Goal: Transaction & Acquisition: Purchase product/service

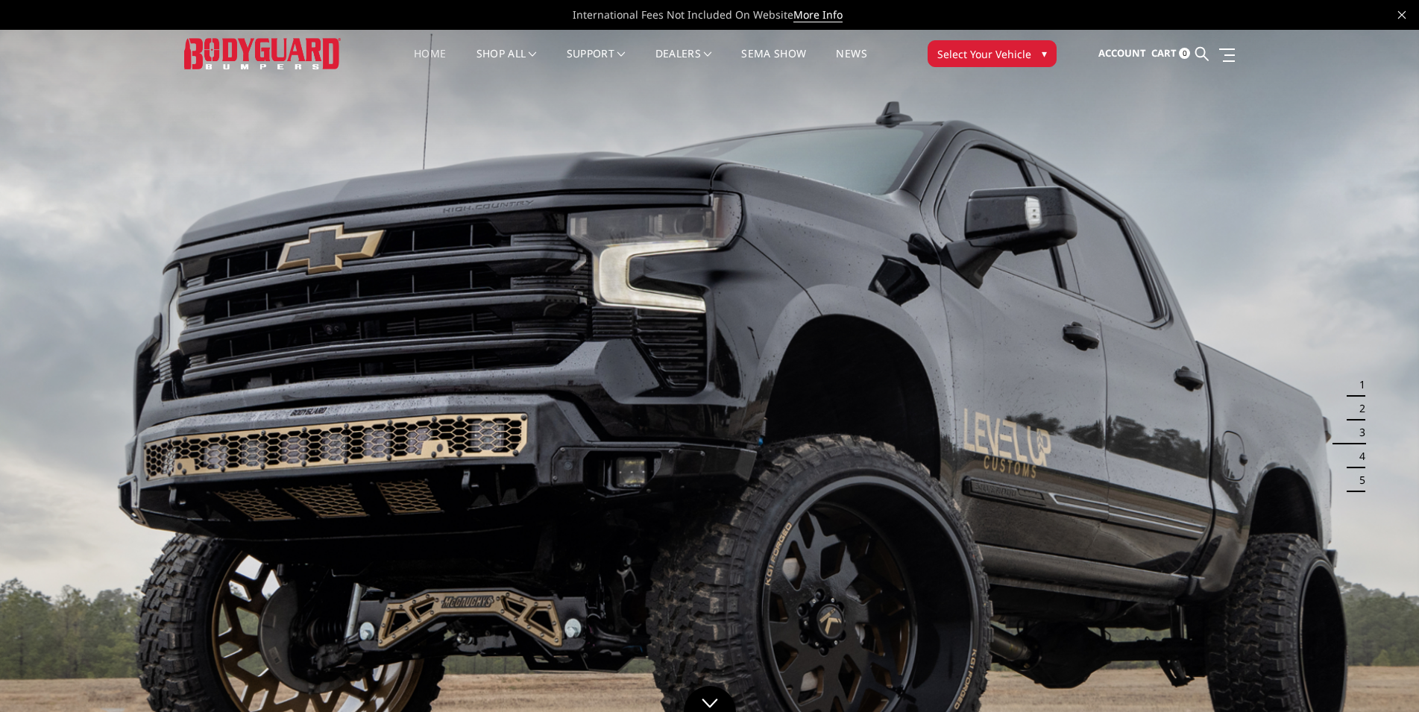
click at [1012, 60] on span "Select Your Vehicle" at bounding box center [984, 54] width 94 height 16
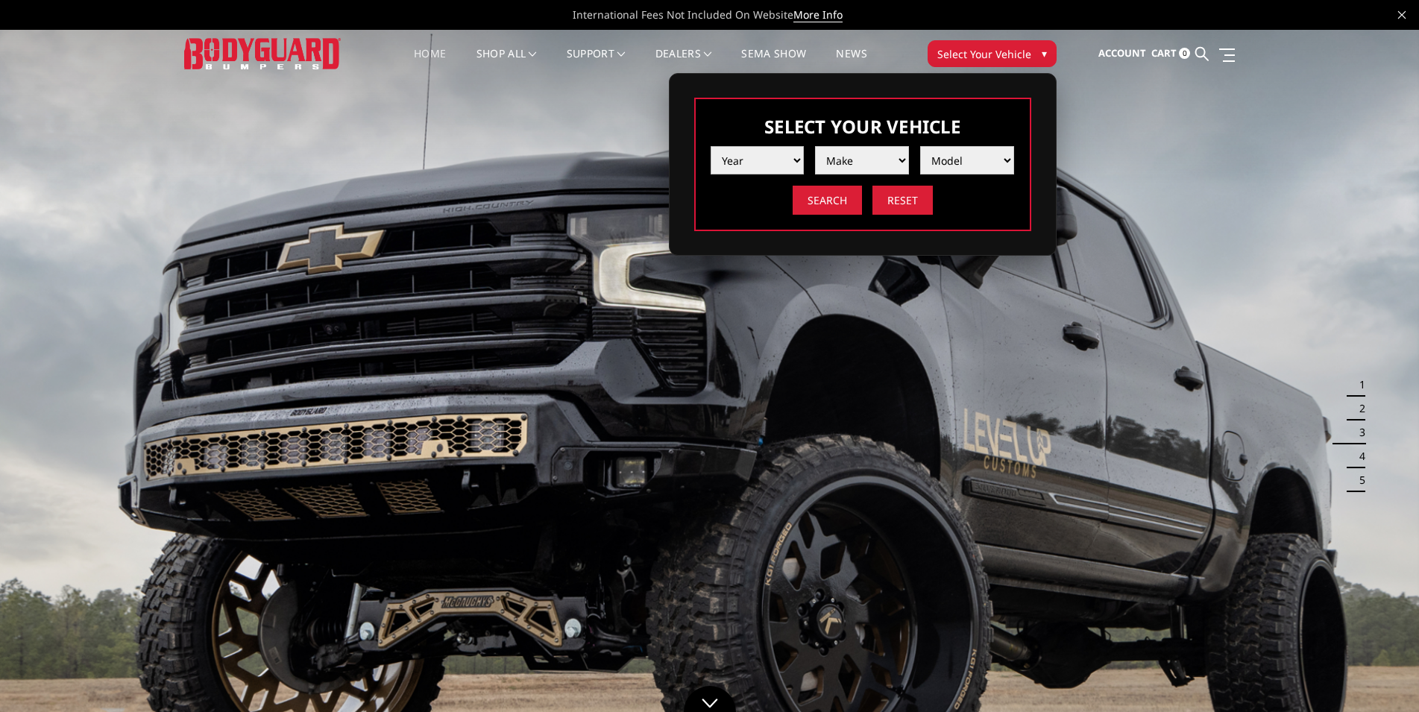
click at [710, 146] on select "Year 2025 2024 2023 2022 2021 2020 2019 2018 2017 2016 2015 2014 2013 2012 2011…" at bounding box center [757, 160] width 94 height 28
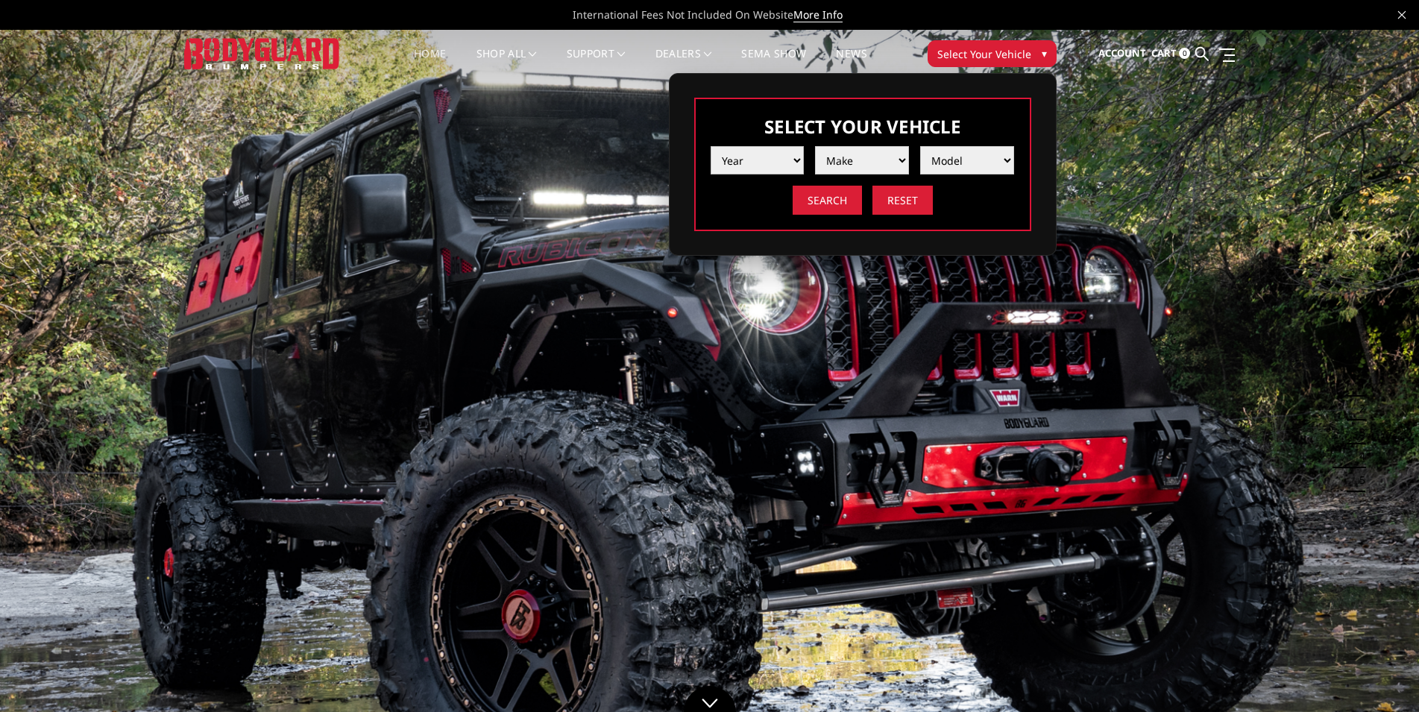
select select "yr_2017"
click option "2017" at bounding box center [0, 0] width 0 height 0
click at [815, 146] on select "Make Chevrolet Ford GMC Nissan Ram Toyota" at bounding box center [862, 160] width 94 height 28
select select "mk_ford"
click option "Ford" at bounding box center [0, 0] width 0 height 0
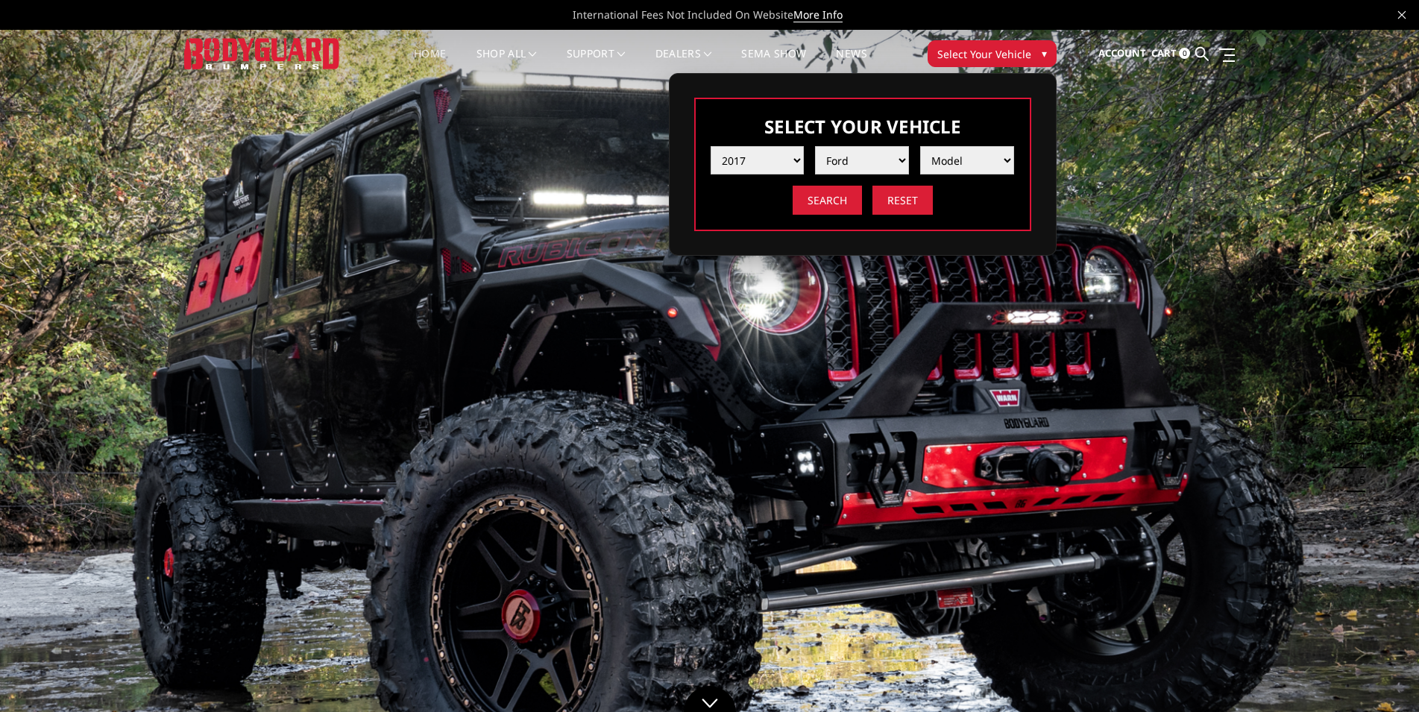
click at [1003, 142] on li "Model F150 F150 Raptor F250 / F350 F450 F550" at bounding box center [961, 155] width 105 height 40
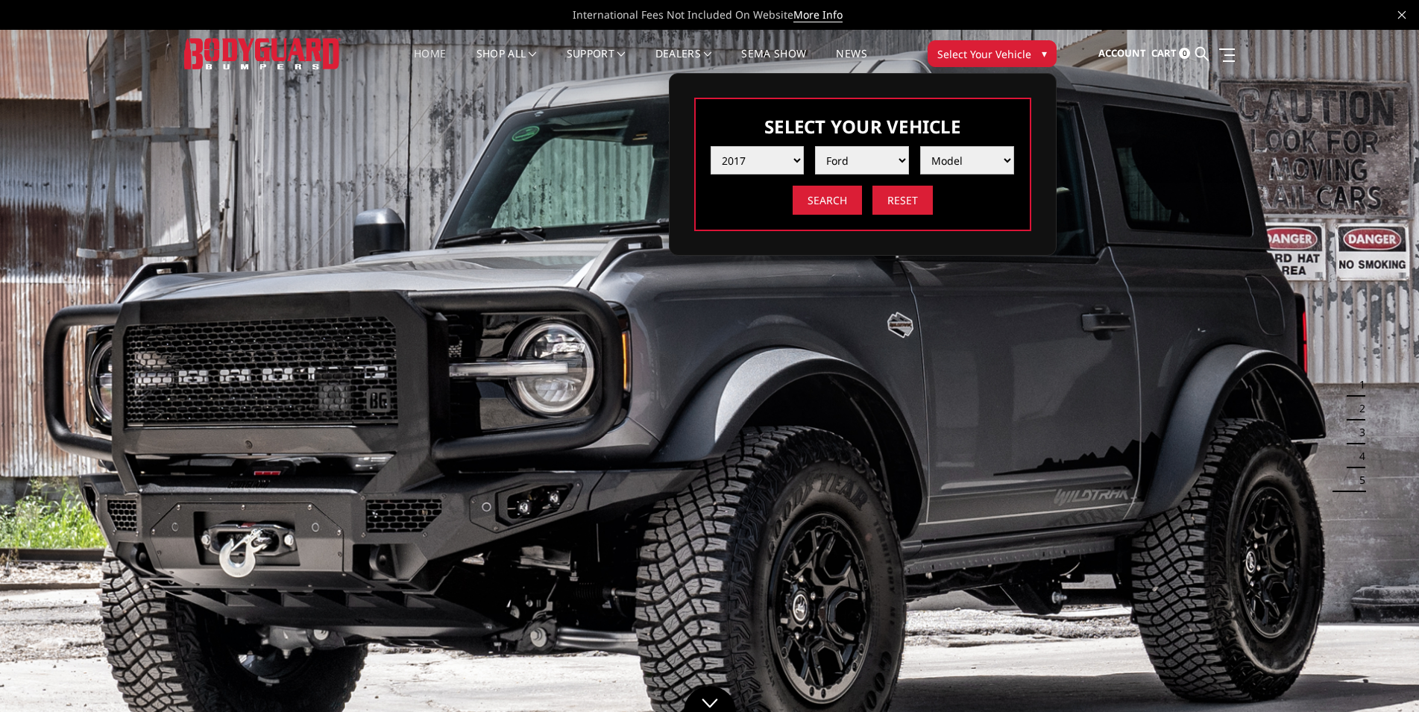
click at [920, 146] on select "Model F150 F150 Raptor F250 / F350 F450 F550" at bounding box center [967, 160] width 94 height 28
select select "md_f450"
click option "F450" at bounding box center [0, 0] width 0 height 0
click at [820, 204] on input "Search" at bounding box center [826, 200] width 69 height 29
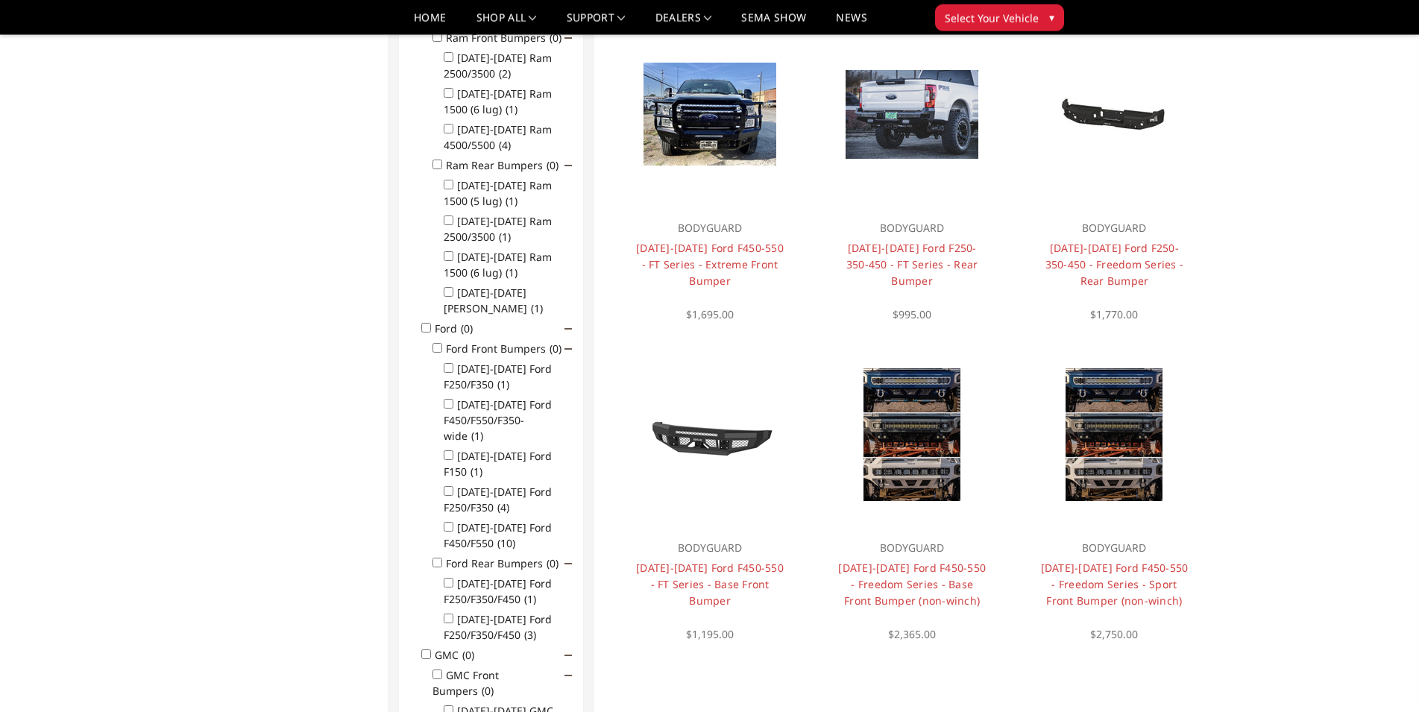
scroll to position [802, 0]
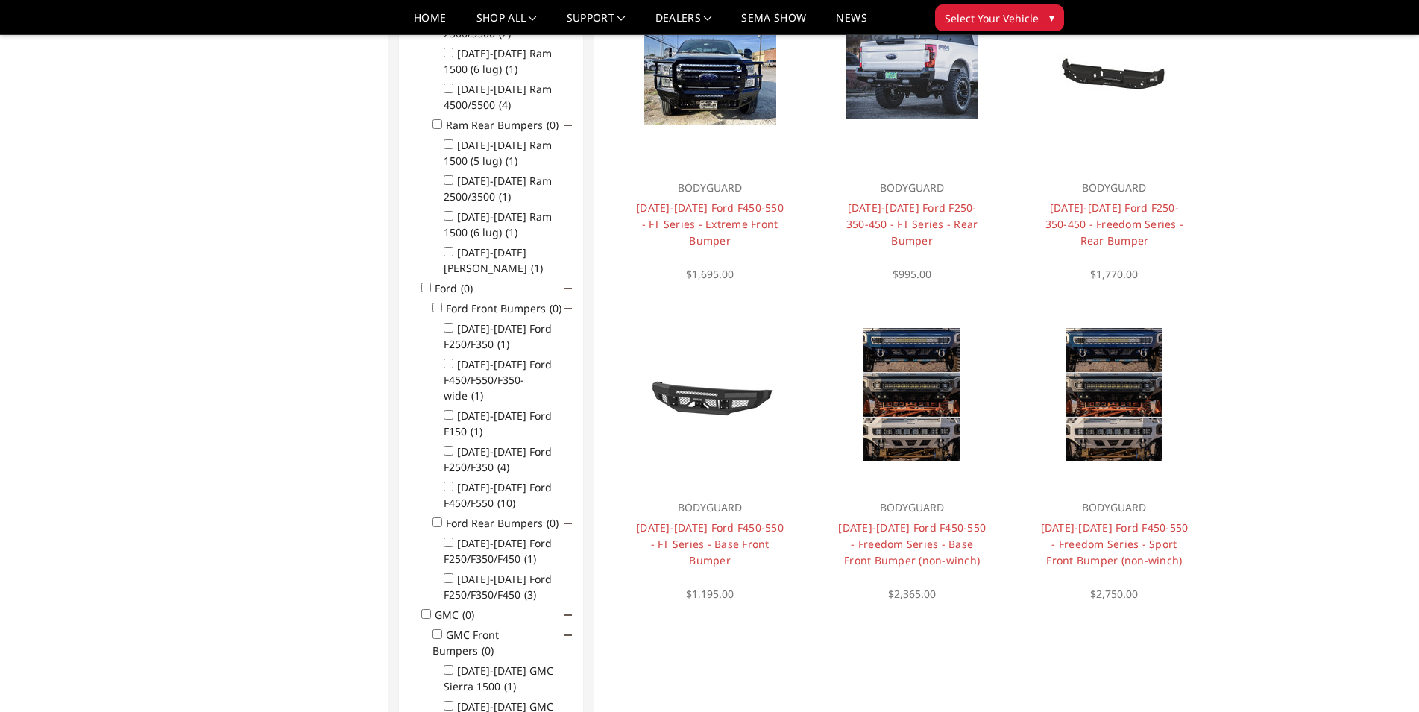
click at [422, 283] on input "Ford (0)" at bounding box center [426, 288] width 10 height 10
checkbox input "true"
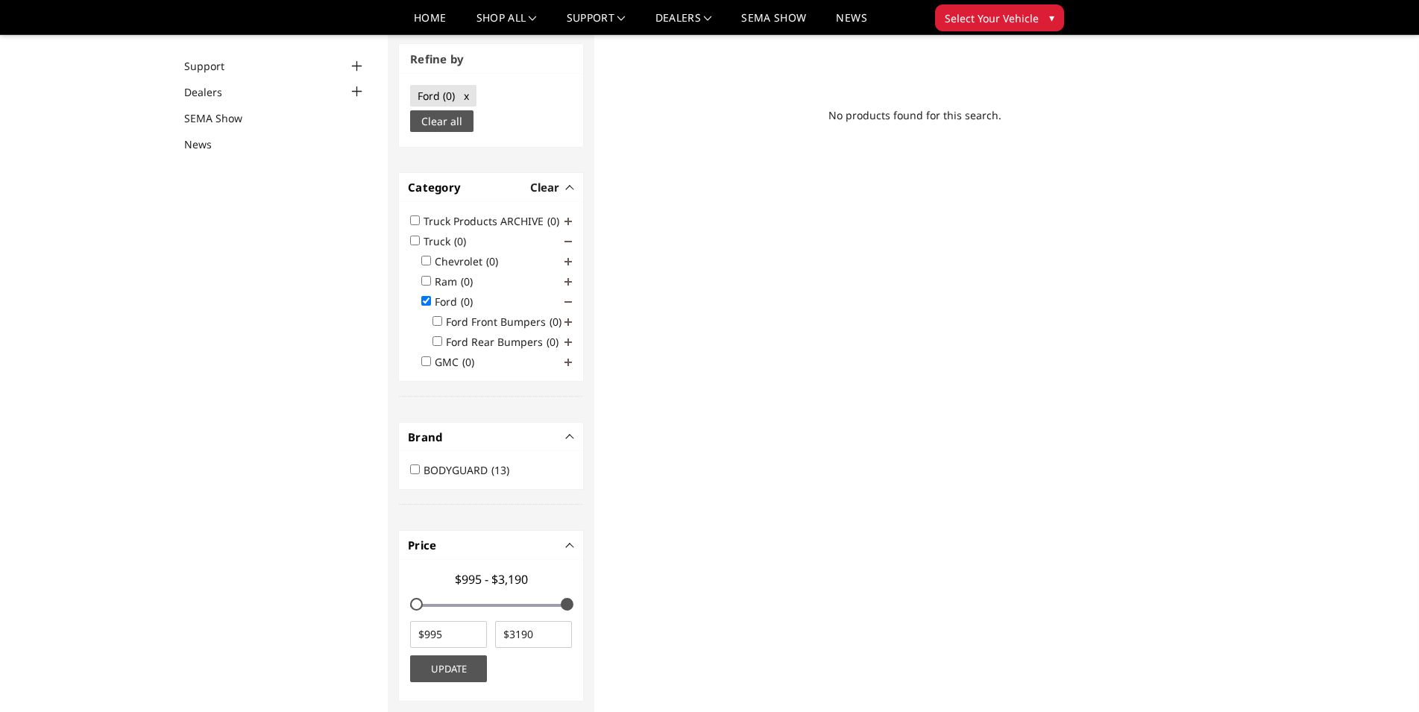
scroll to position [112, 0]
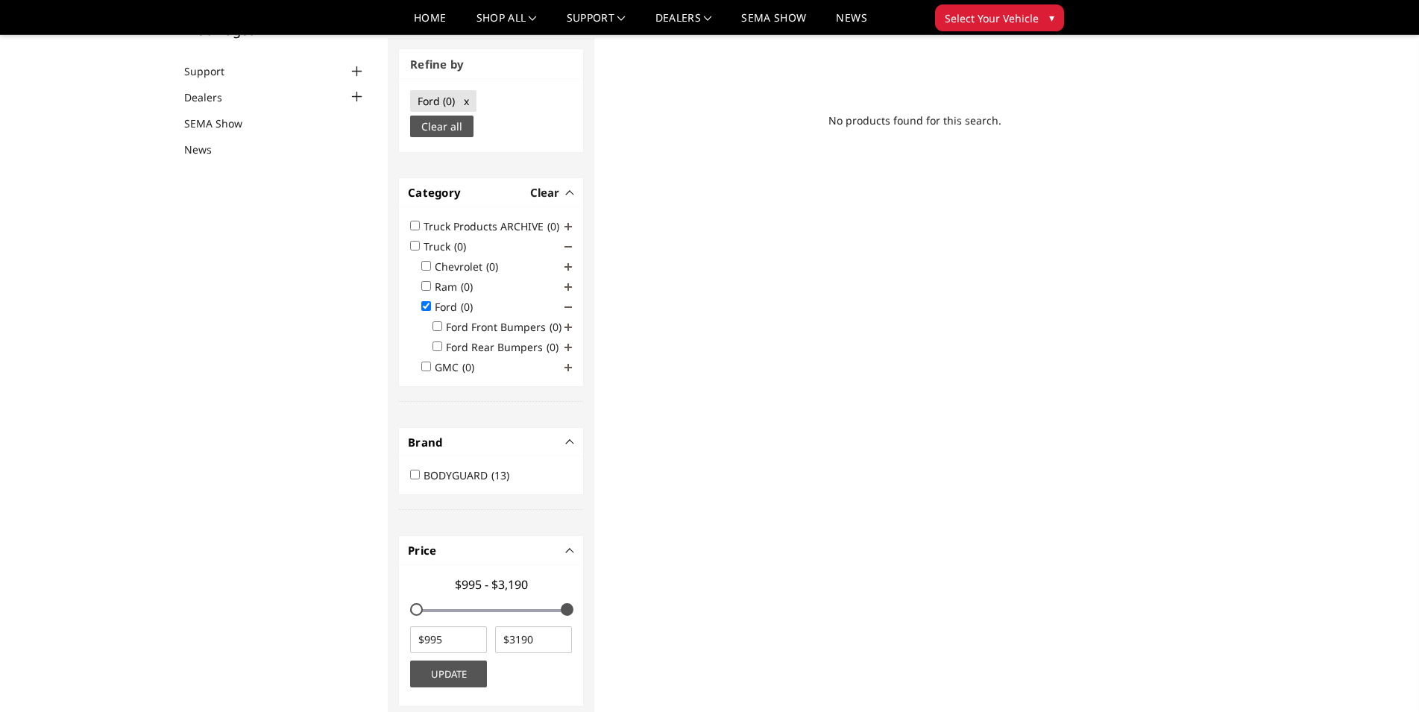
click at [434, 344] on input "Ford Rear Bumpers (0)" at bounding box center [437, 346] width 10 height 10
checkbox input "true"
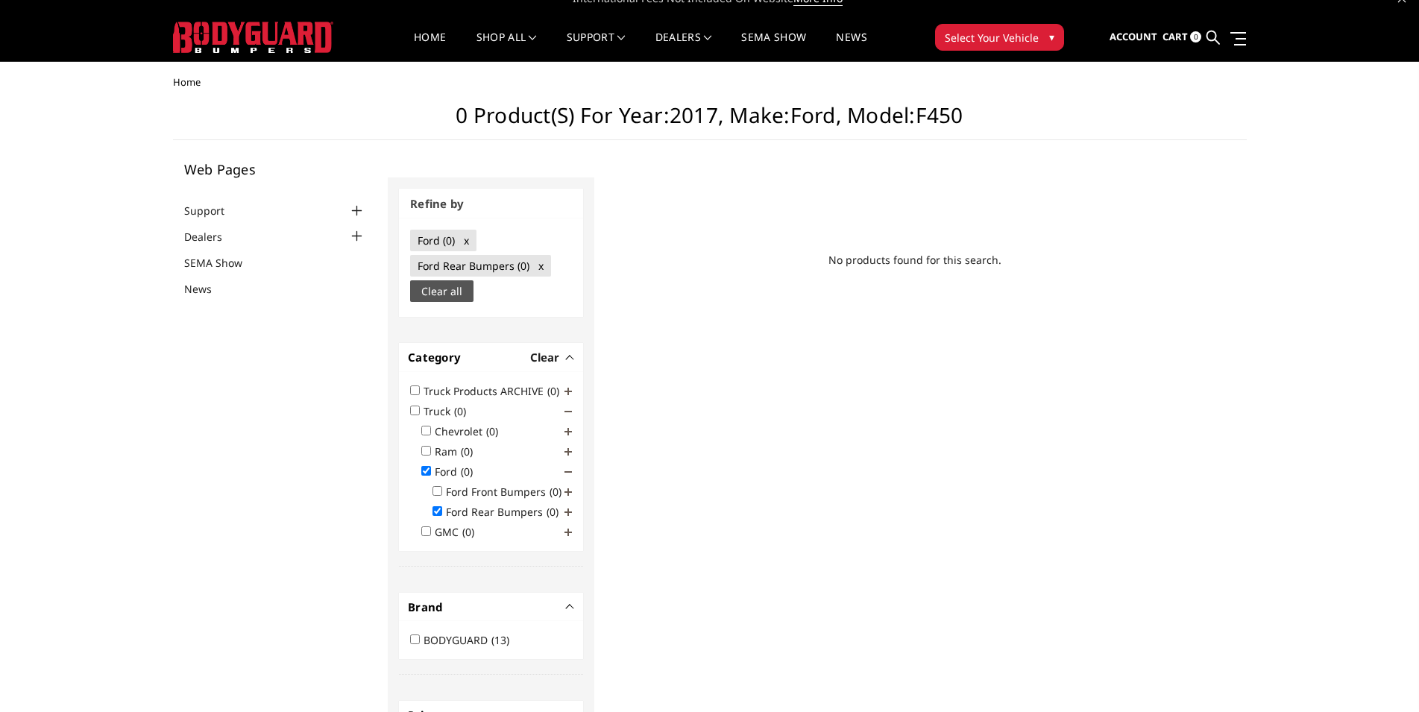
scroll to position [0, 0]
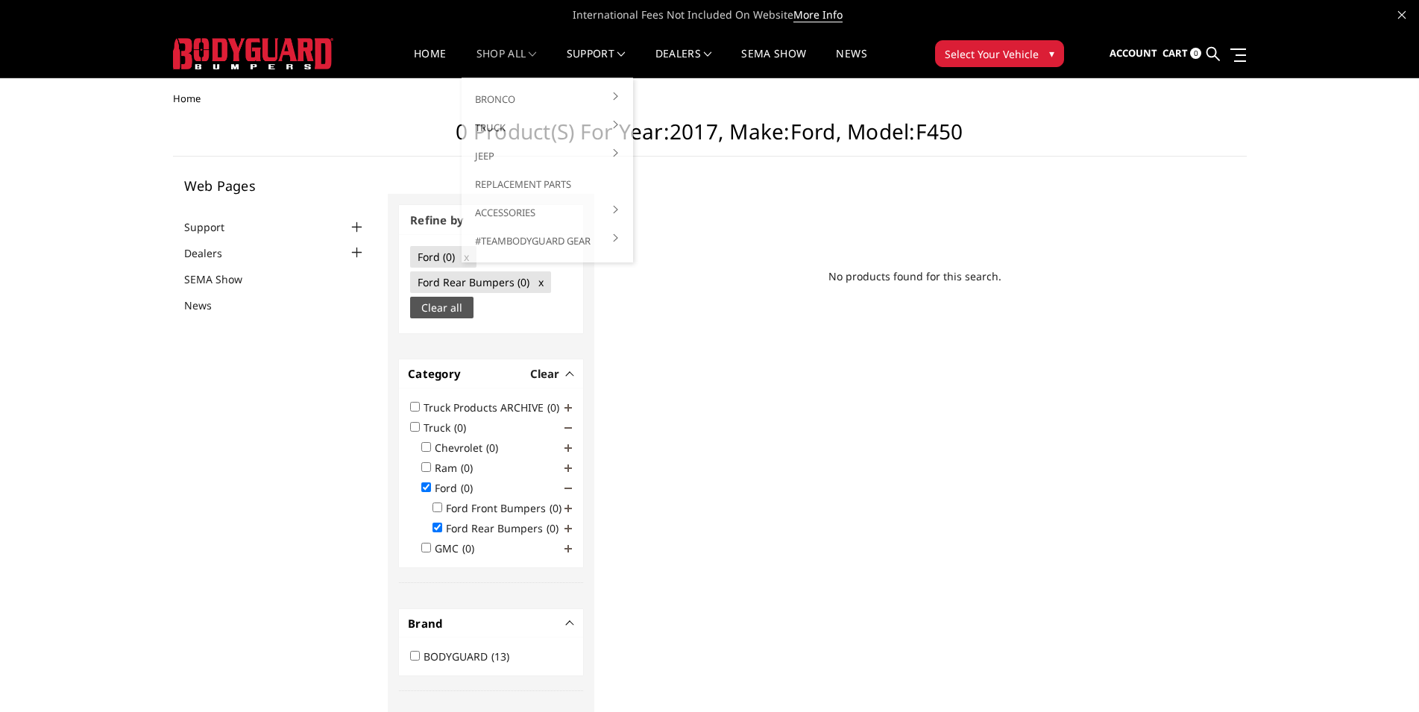
click at [504, 56] on link "shop all" at bounding box center [506, 62] width 60 height 29
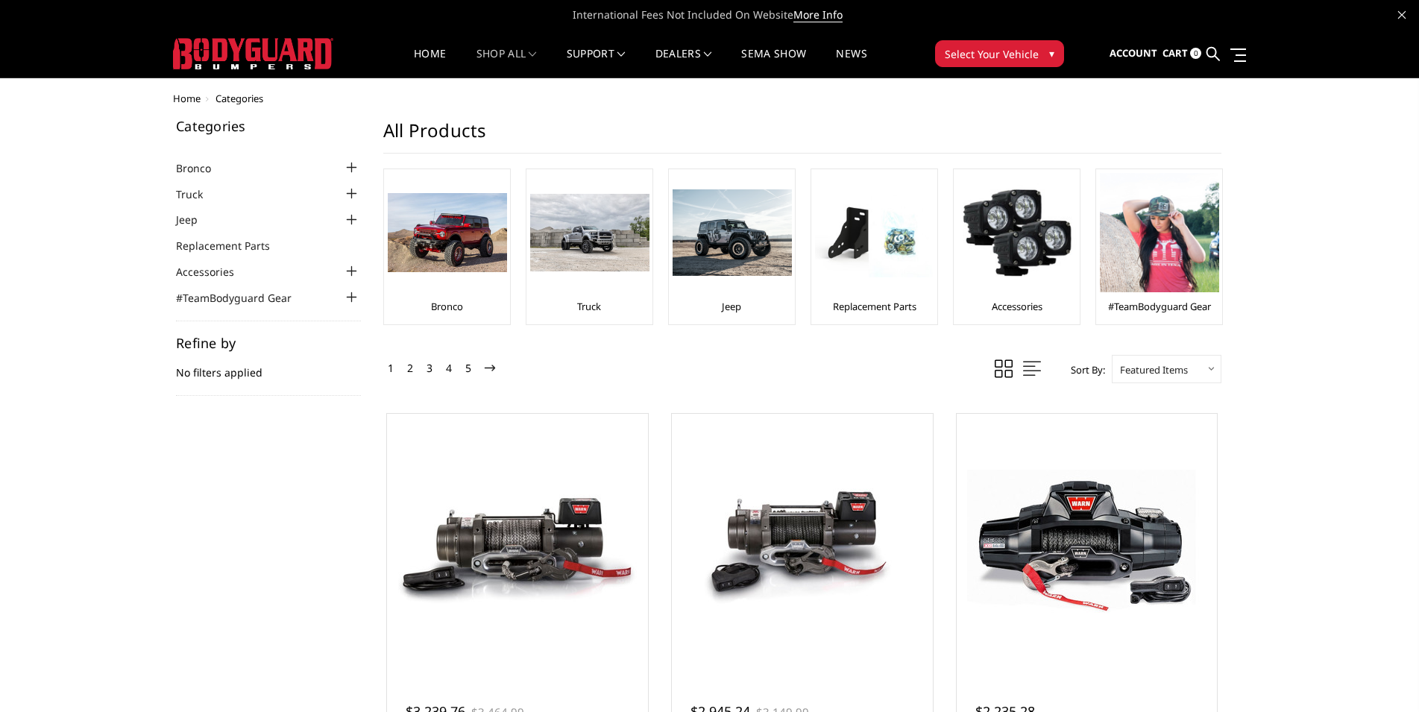
click at [350, 193] on div at bounding box center [352, 194] width 18 height 18
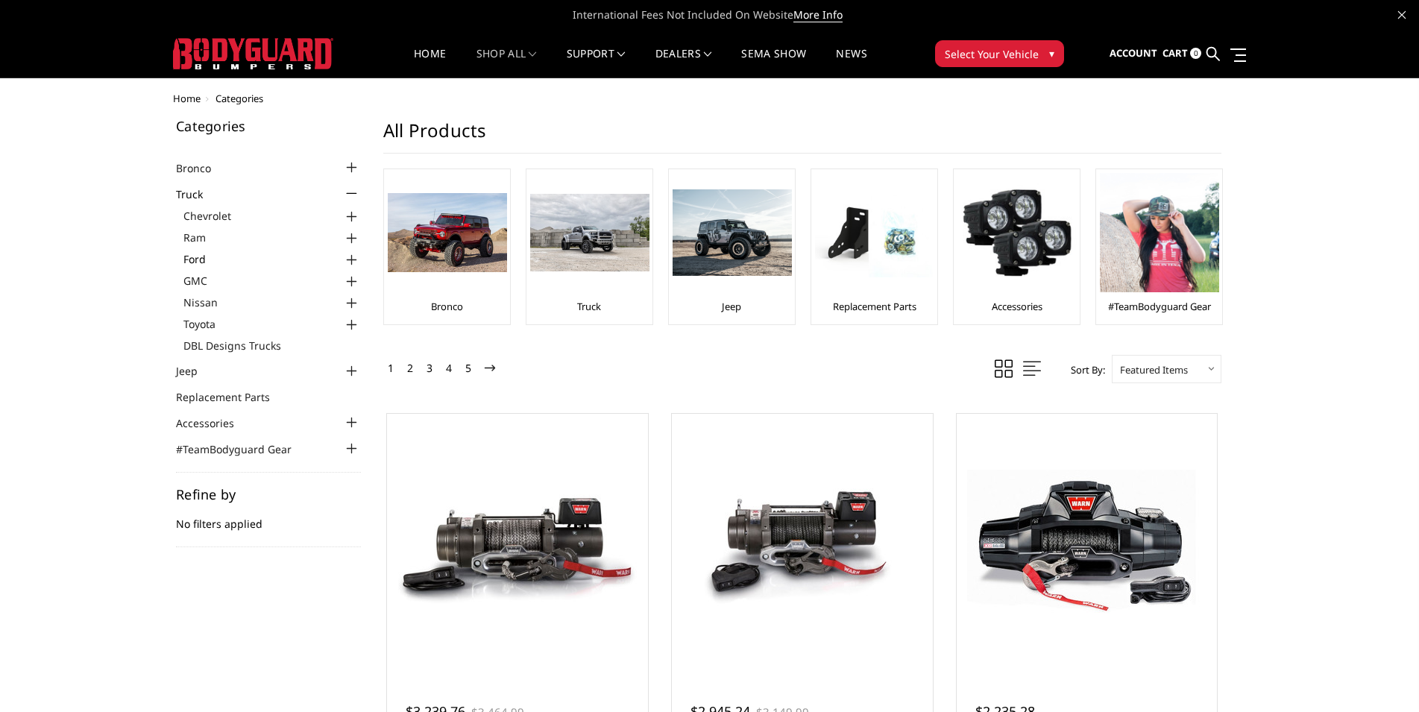
click at [202, 257] on link "Ford" at bounding box center [271, 259] width 177 height 16
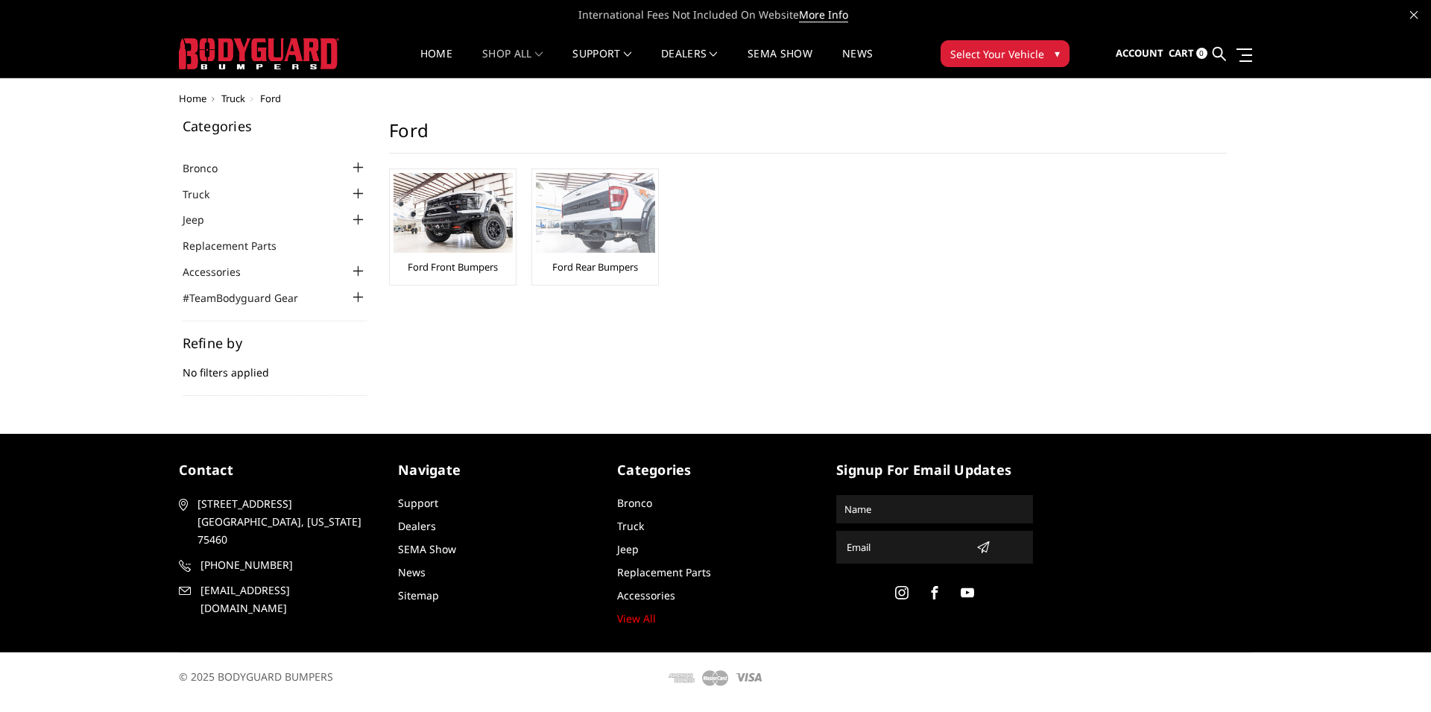
click at [583, 268] on link "Ford Rear Bumpers" at bounding box center [595, 266] width 86 height 13
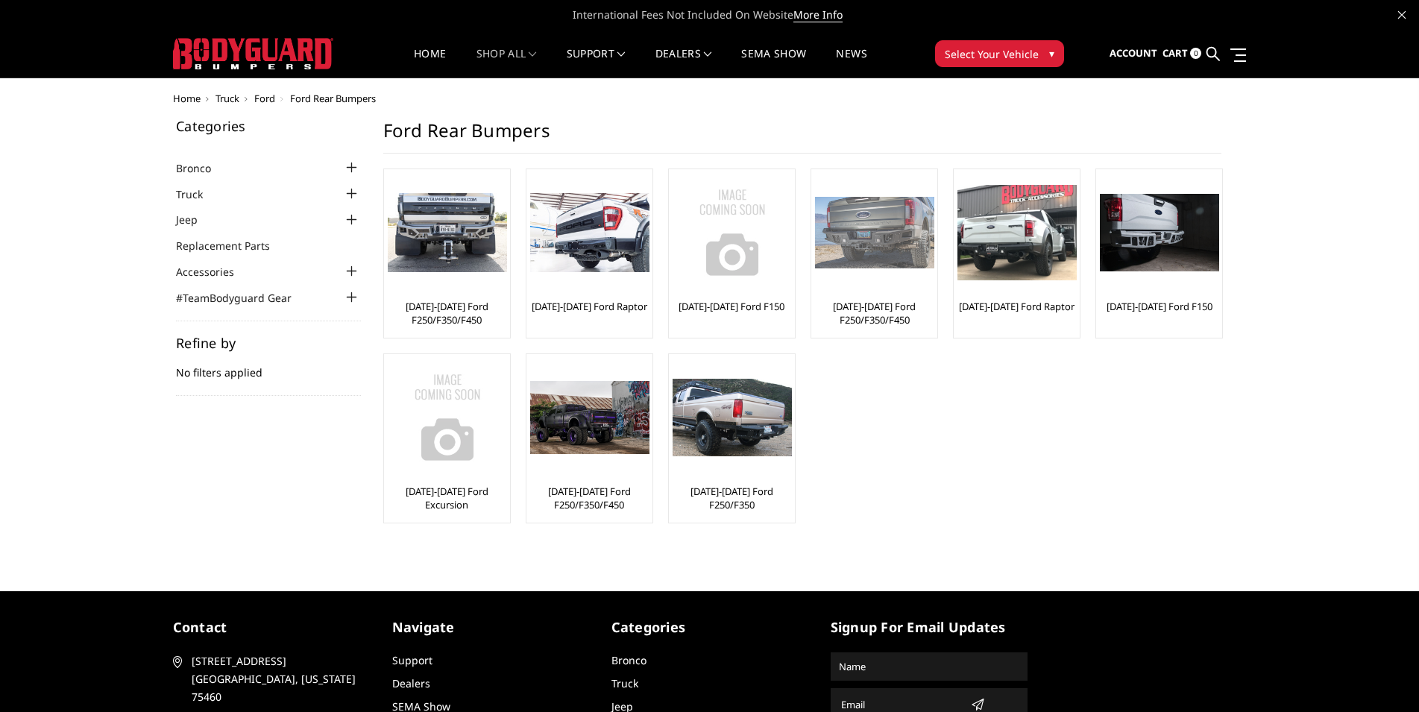
click at [871, 302] on link "[DATE]-[DATE] Ford F250/F350/F450" at bounding box center [874, 313] width 119 height 27
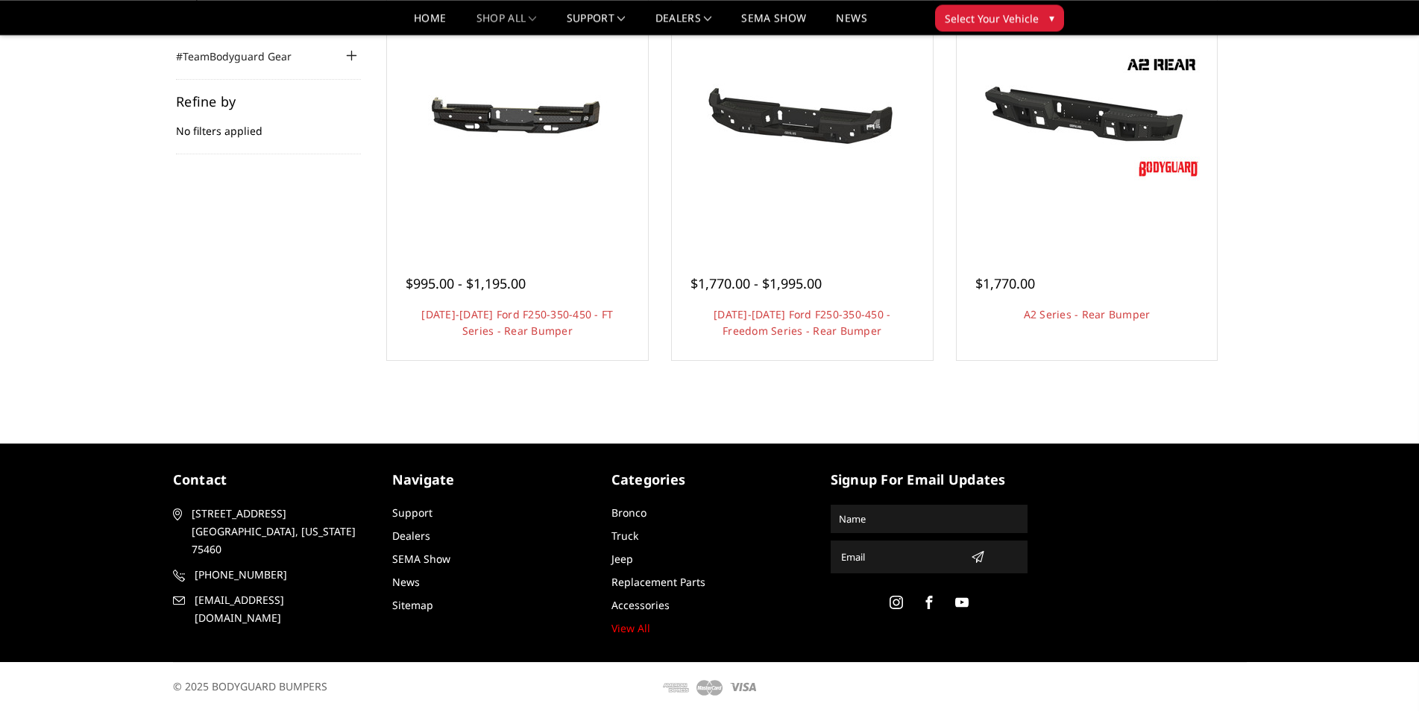
scroll to position [199, 0]
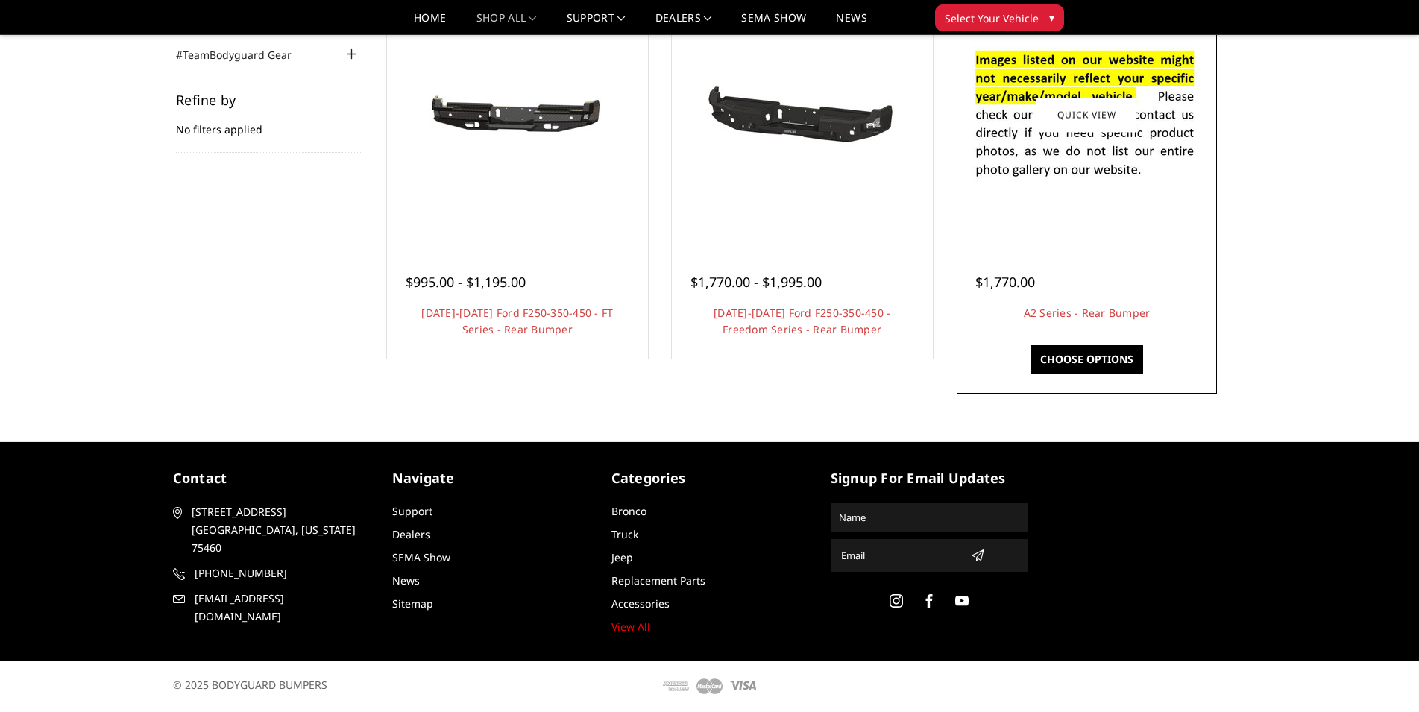
click at [1088, 358] on link "Choose Options" at bounding box center [1086, 359] width 113 height 28
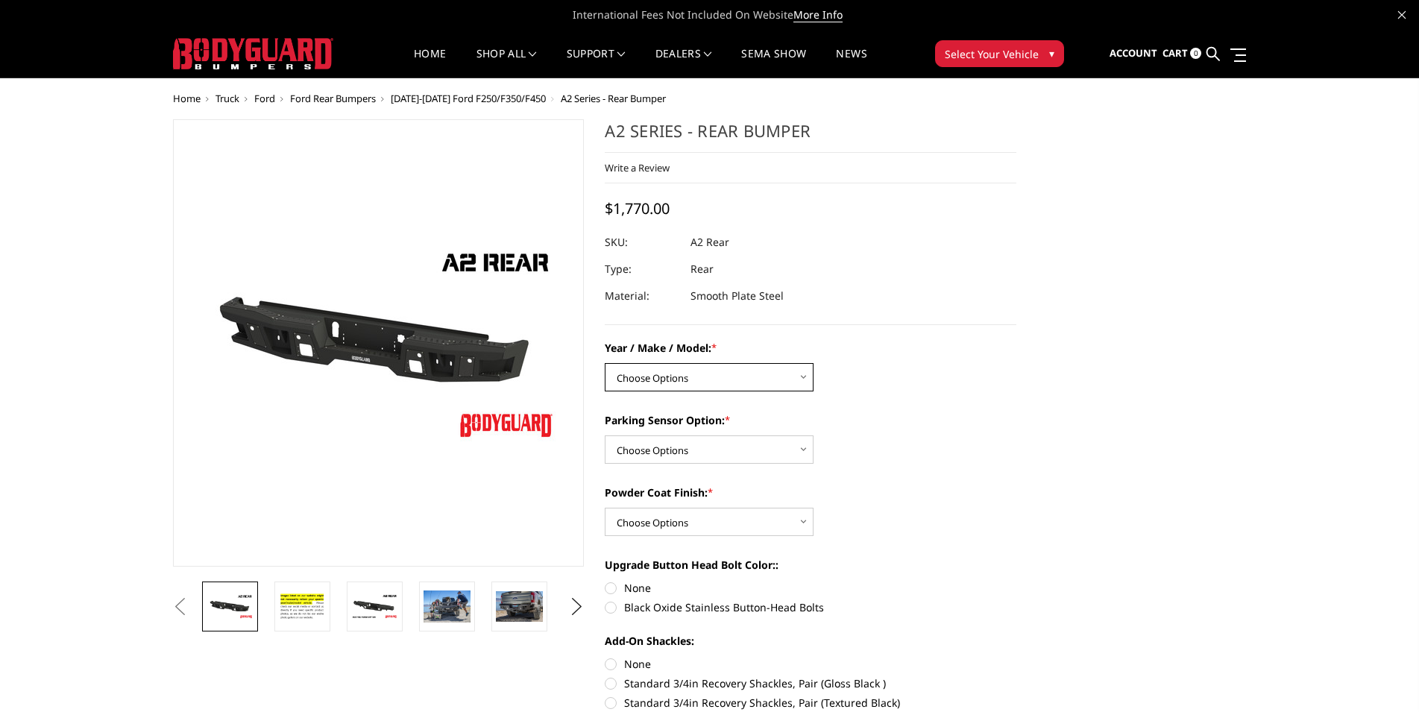
click at [605, 363] on select "Choose Options Chevrolet/GMC 20-24 2500 / 3500 Chevrolet/GMC 15-19 2500 / 3500 …" at bounding box center [709, 377] width 209 height 28
select select "1467"
click option "Ford 17-22 F250 / F350 / F450" at bounding box center [0, 0] width 0 height 0
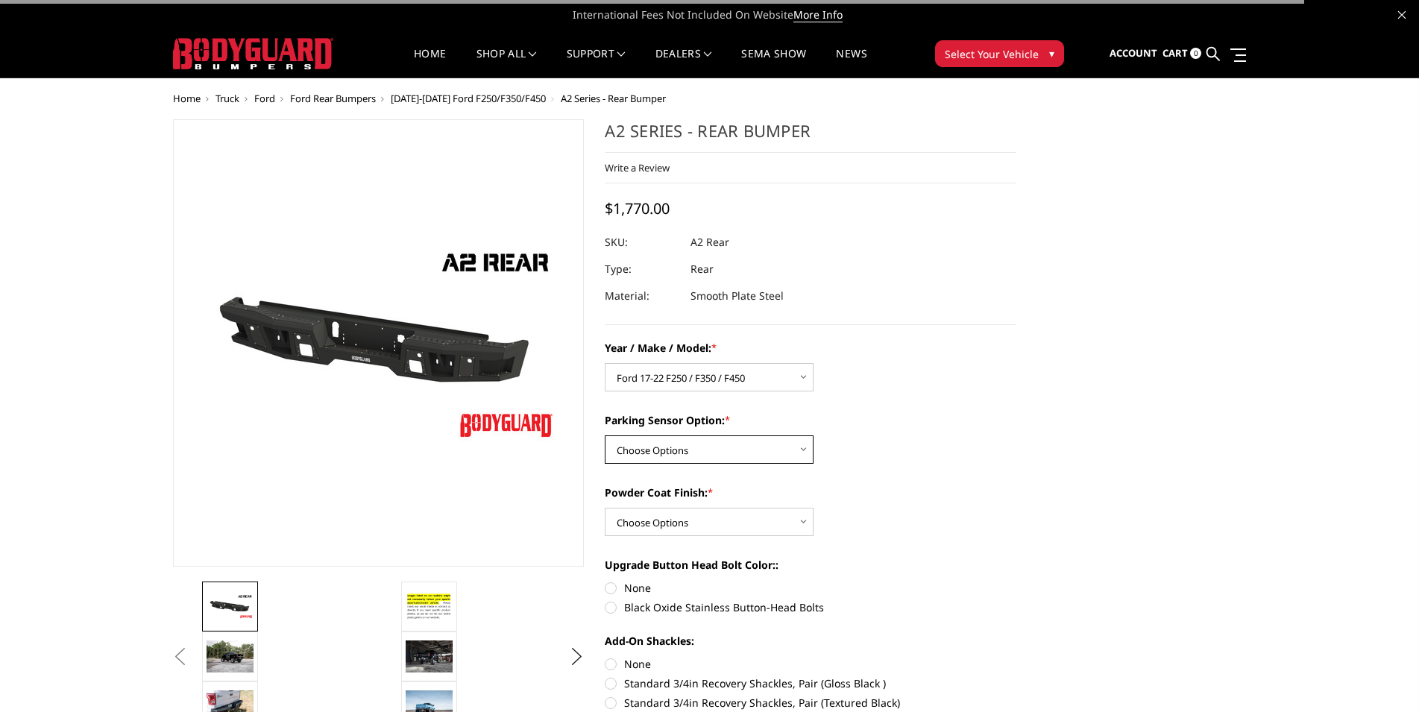
click at [605, 435] on select "Choose Options Yes - With sensor cutouts No - Without sensor cutouts" at bounding box center [709, 449] width 209 height 28
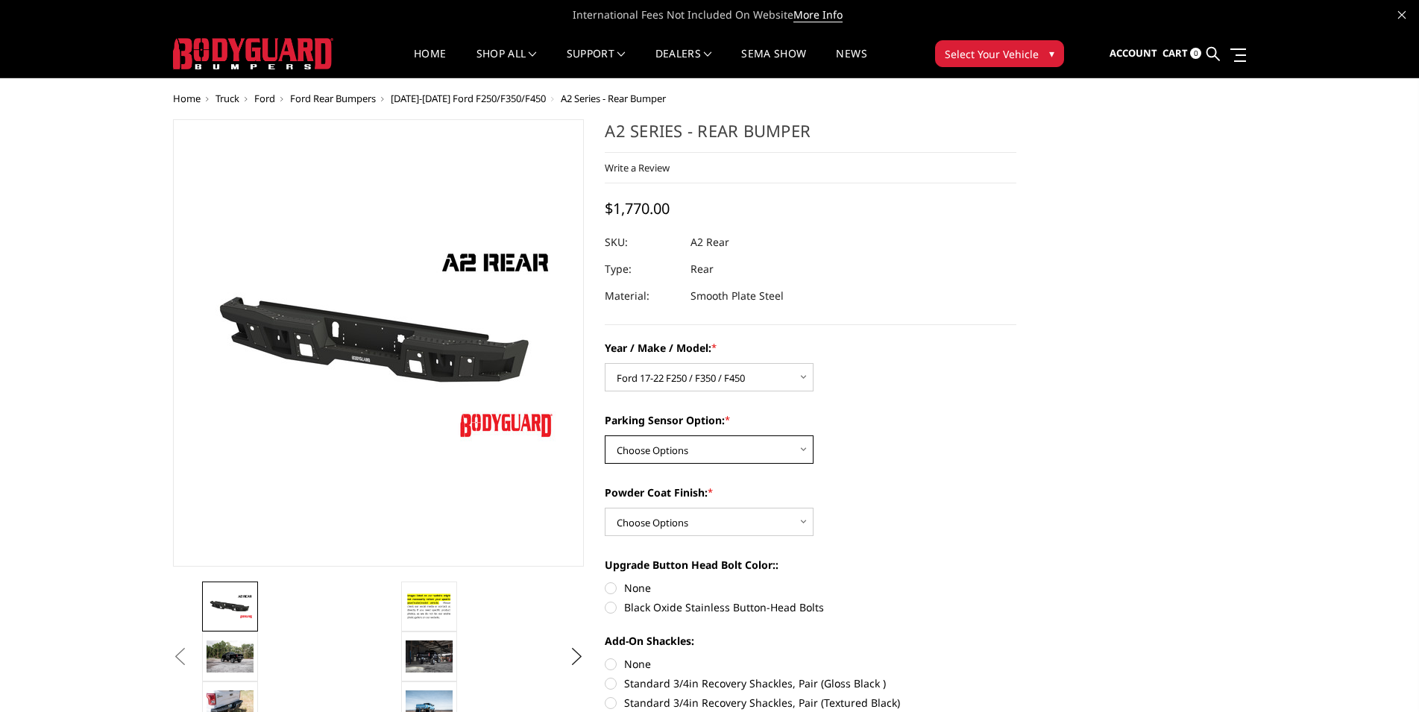
select select "564"
click option "Yes - With sensor cutouts" at bounding box center [0, 0] width 0 height 0
click at [605, 508] on select "Choose Options Bare metal (included) Texture black powder coat" at bounding box center [709, 522] width 209 height 28
select select "549"
click option "Texture black powder coat" at bounding box center [0, 0] width 0 height 0
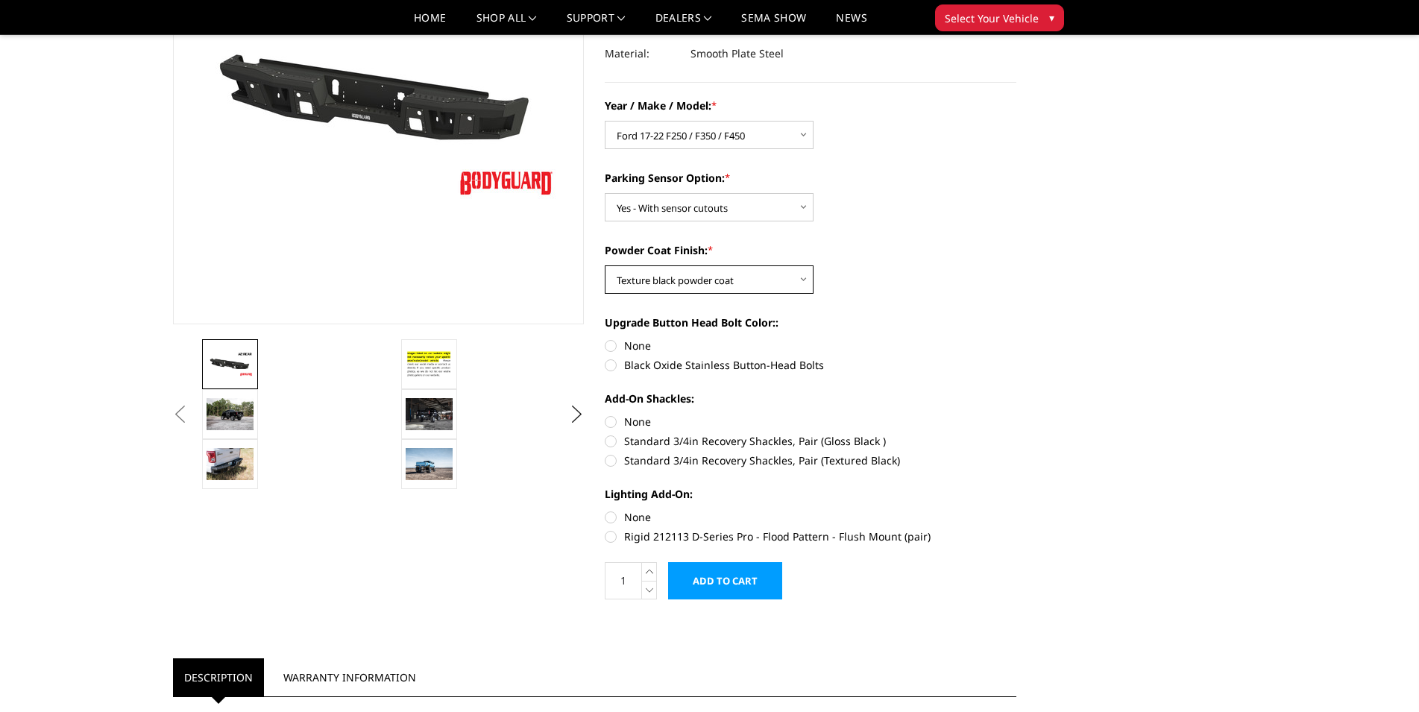
scroll to position [304, 0]
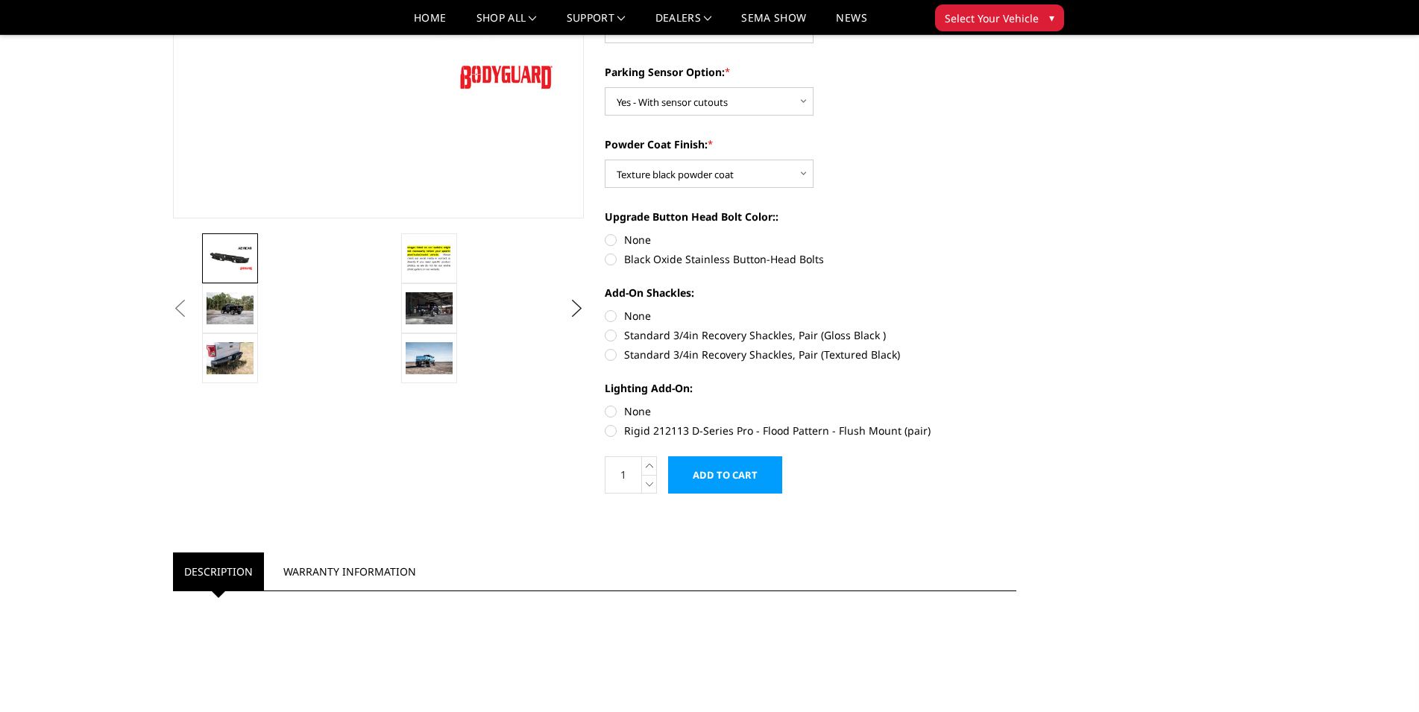
click at [606, 236] on label "None" at bounding box center [810, 240] width 411 height 16
click at [605, 233] on input "None" at bounding box center [605, 232] width 1 height 1
radio input "true"
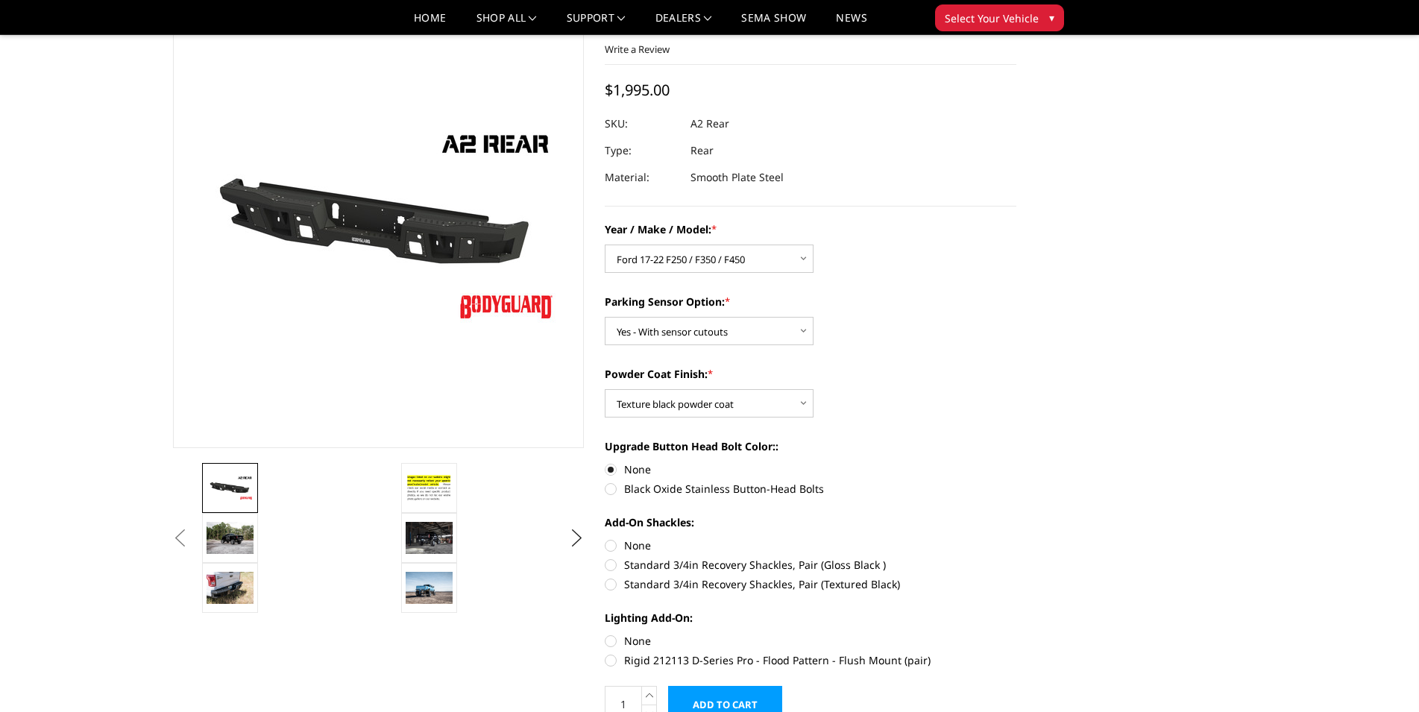
scroll to position [76, 0]
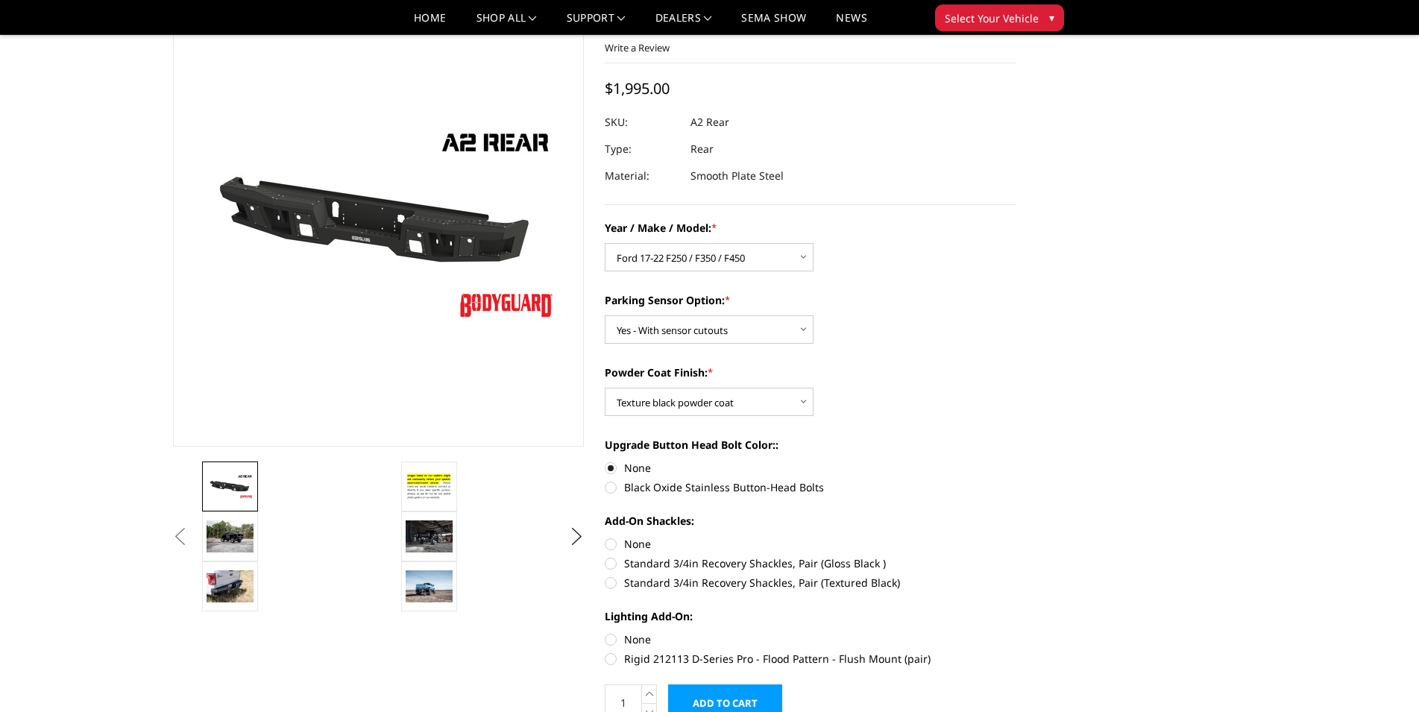
click at [611, 584] on label "Standard 3/4in Recovery Shackles, Pair (Textured Black)" at bounding box center [810, 583] width 411 height 16
click at [1016, 556] on input "Standard 3/4in Recovery Shackles, Pair (Textured Black)" at bounding box center [1016, 555] width 1 height 1
radio input "true"
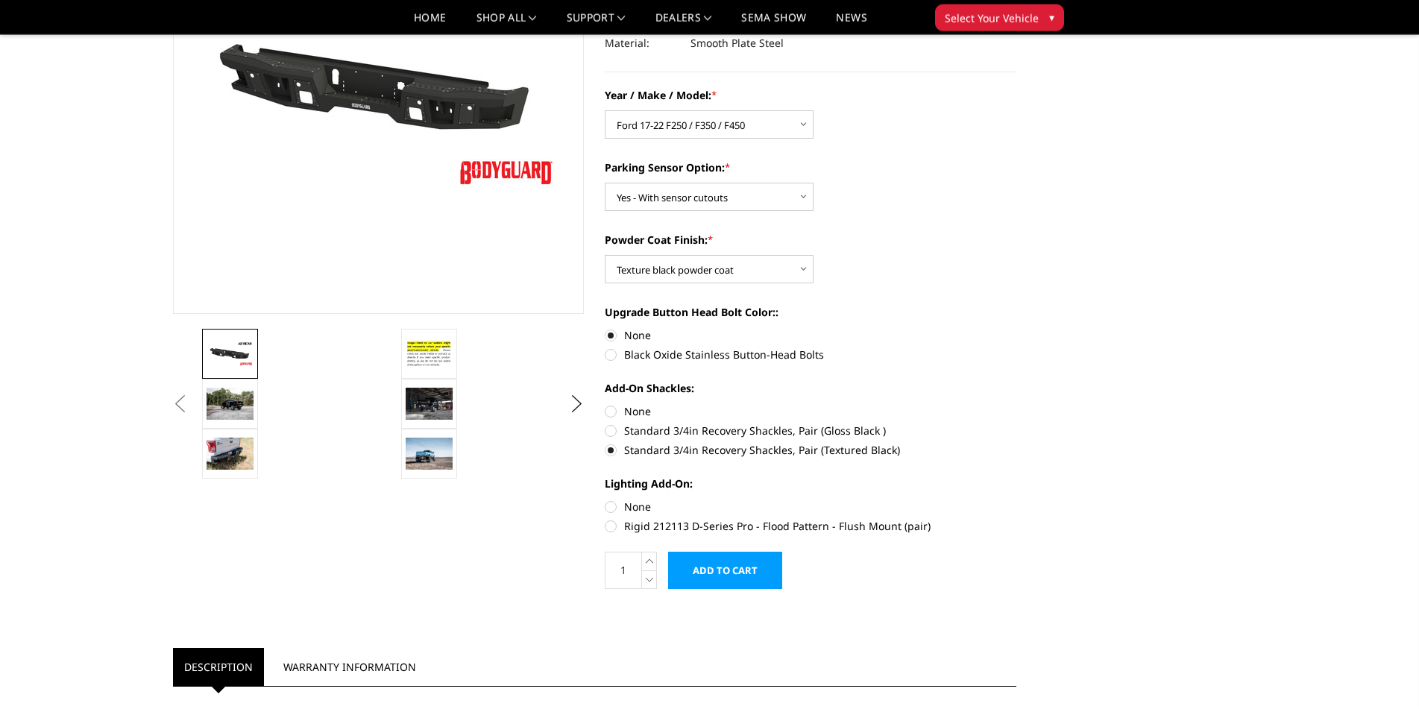
scroll to position [228, 0]
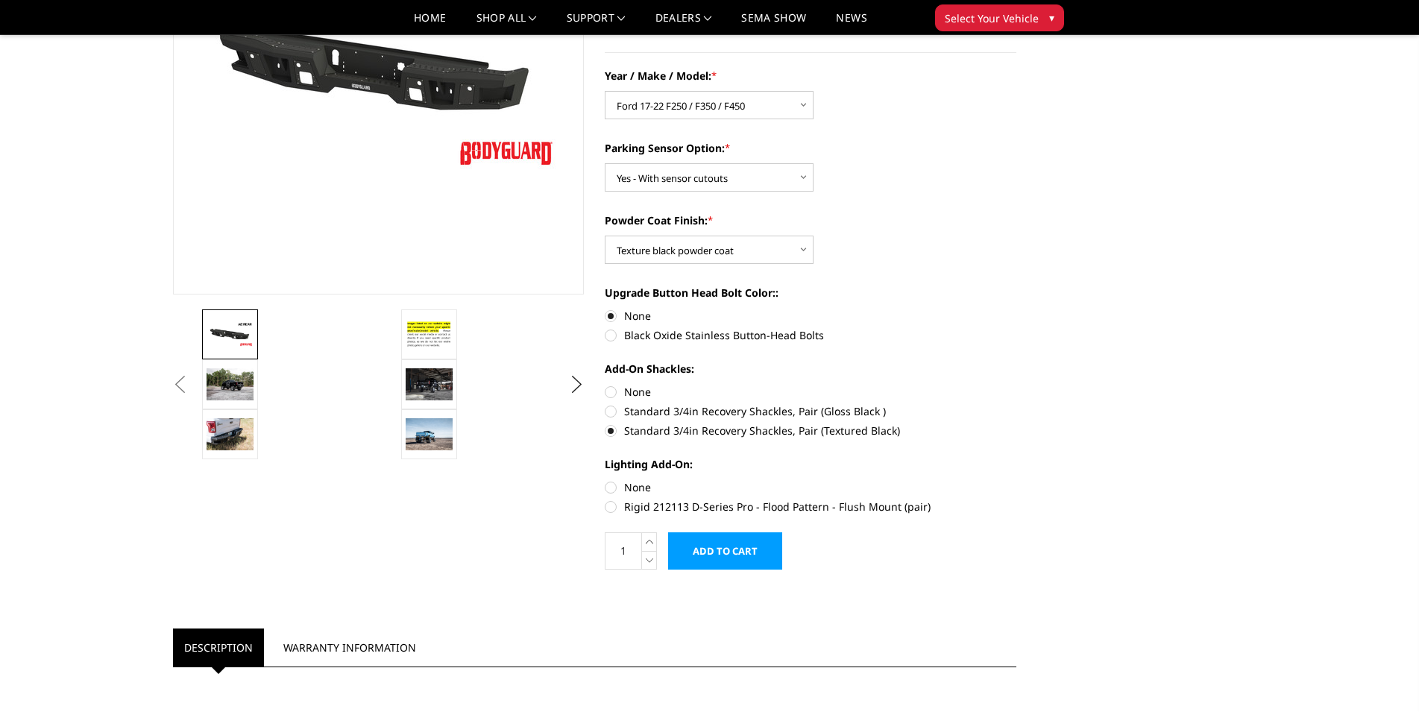
click at [608, 484] on label "None" at bounding box center [810, 487] width 411 height 16
click at [605, 480] on input "None" at bounding box center [605, 479] width 1 height 1
radio input "true"
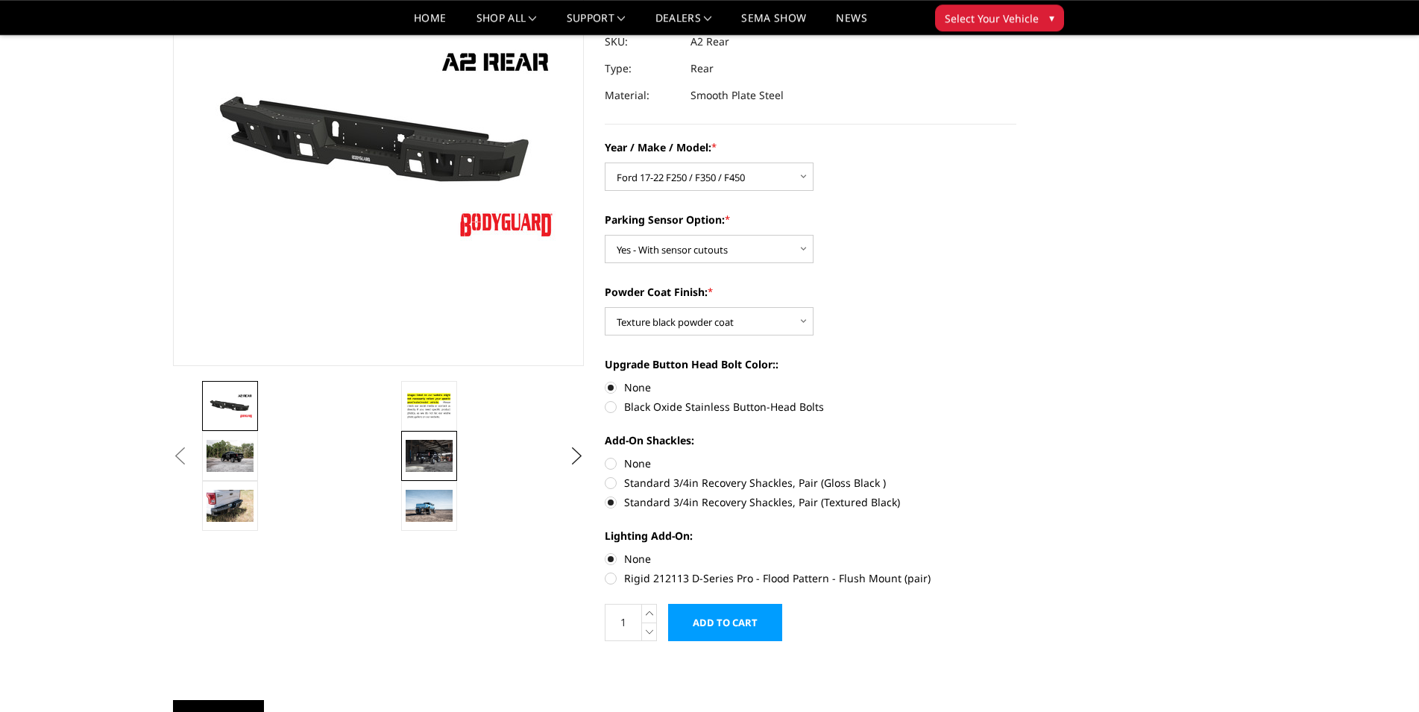
scroll to position [152, 0]
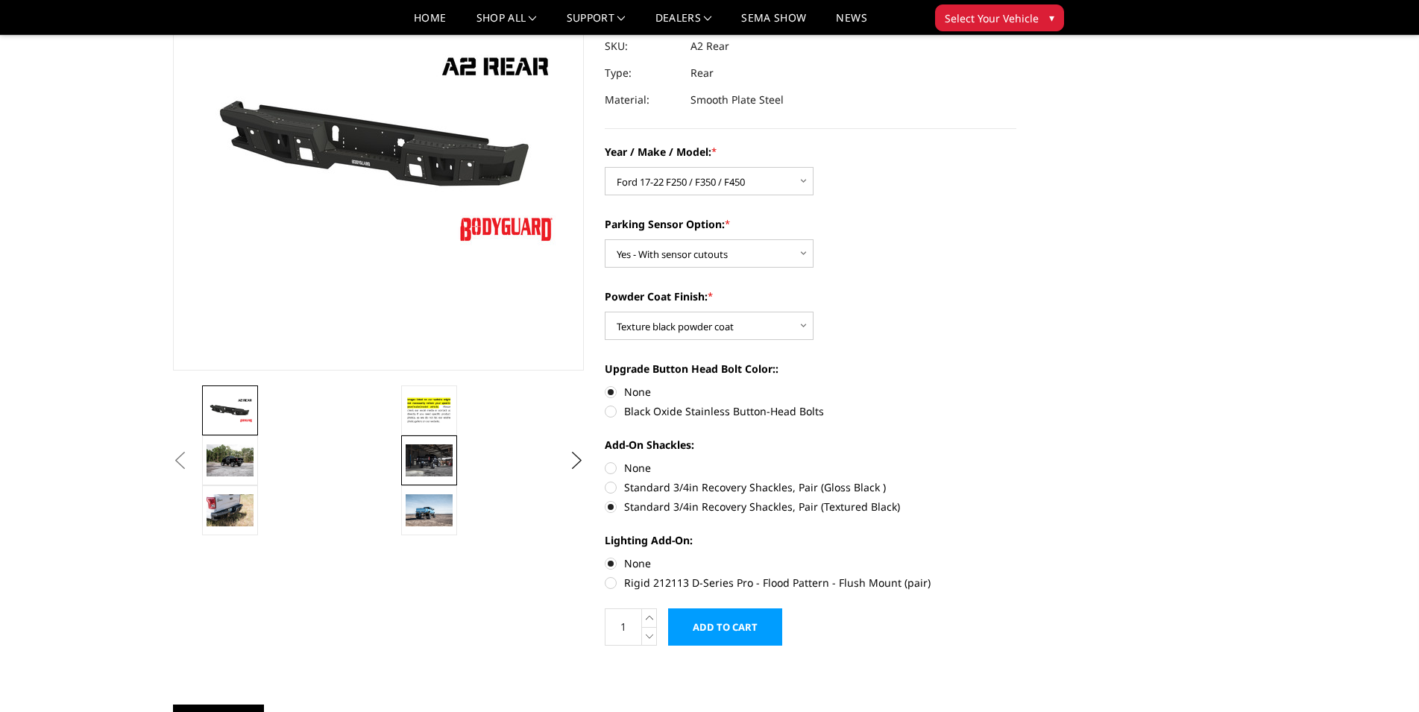
click at [426, 460] on img at bounding box center [429, 459] width 47 height 31
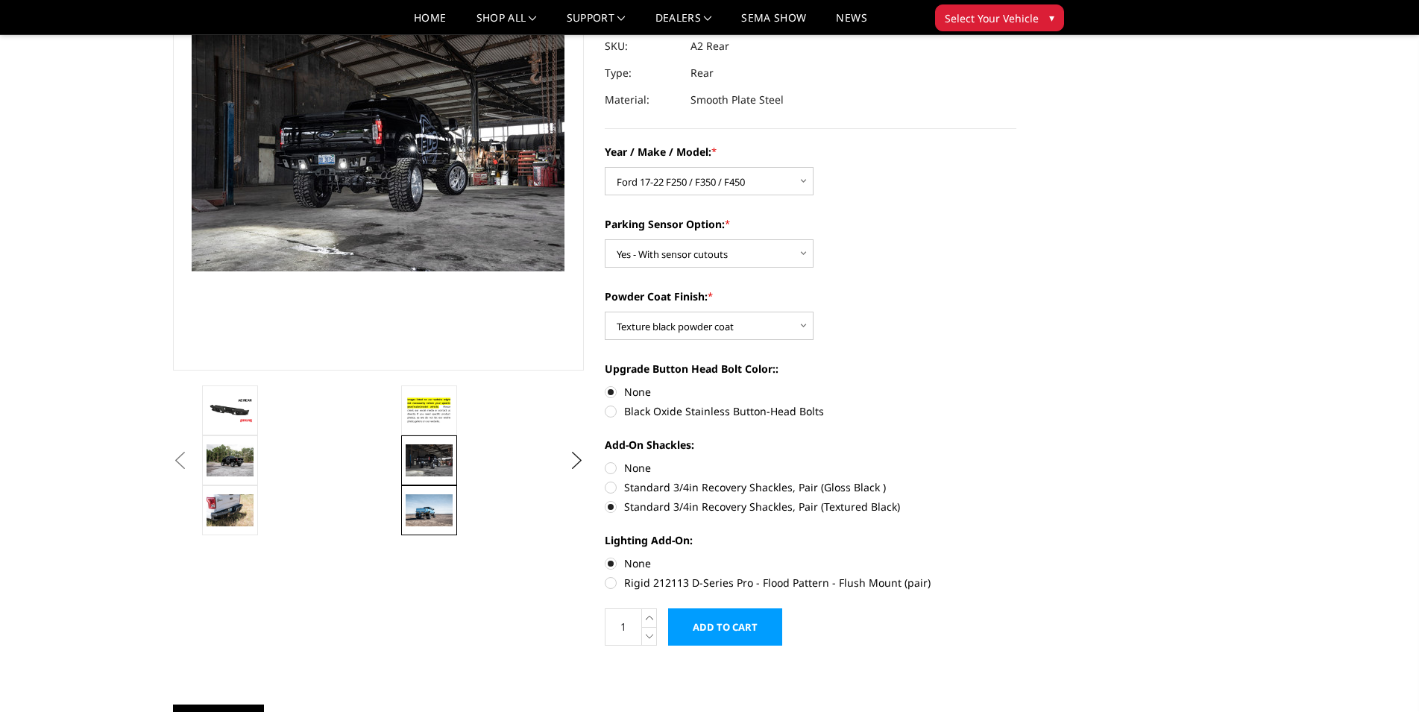
click at [431, 509] on img at bounding box center [429, 509] width 47 height 31
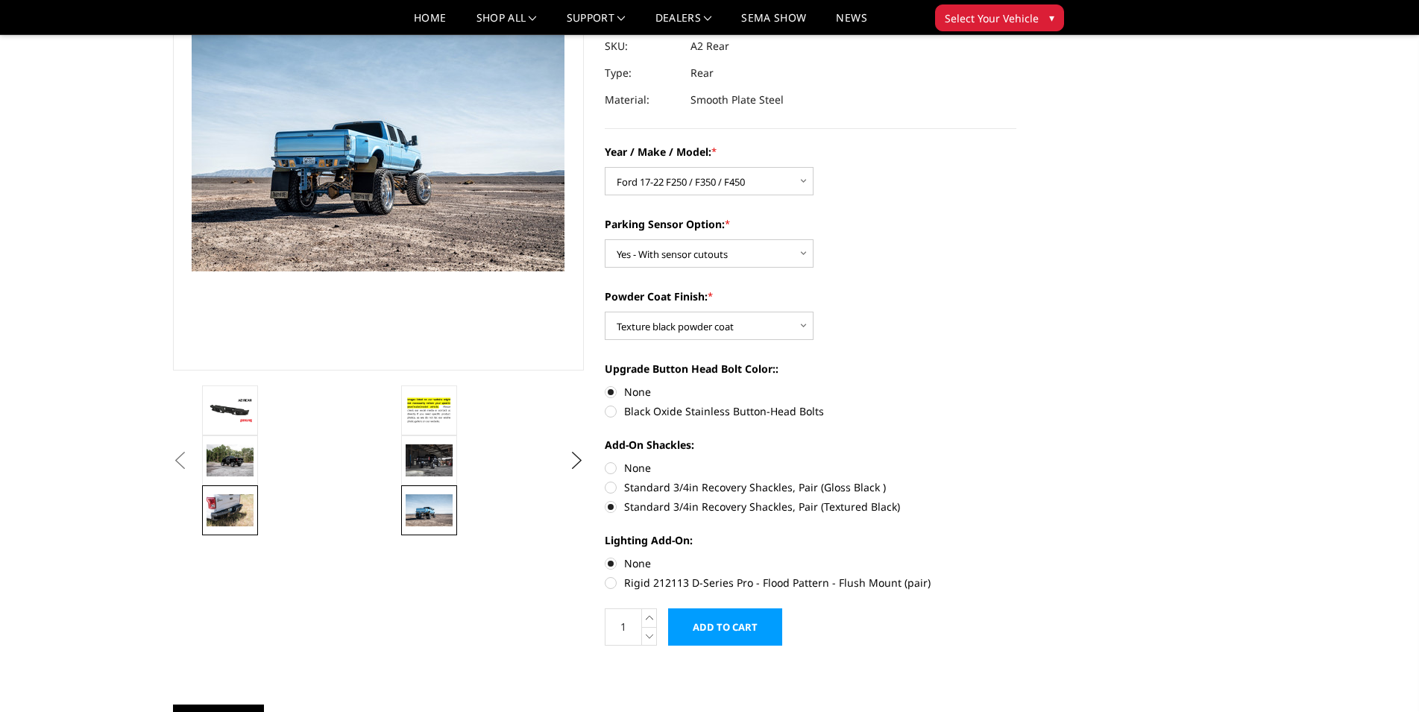
click at [215, 505] on img at bounding box center [229, 509] width 47 height 31
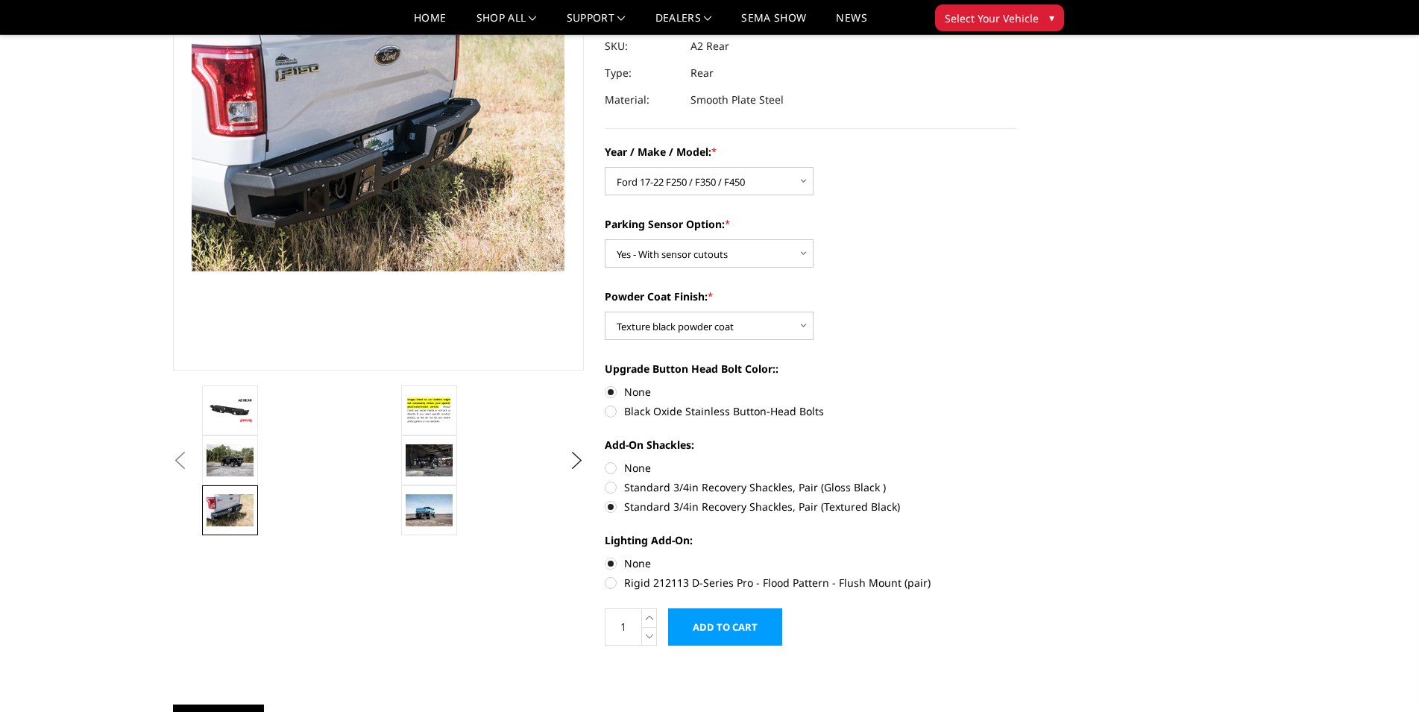
scroll to position [0, 0]
